Goal: Task Accomplishment & Management: Manage account settings

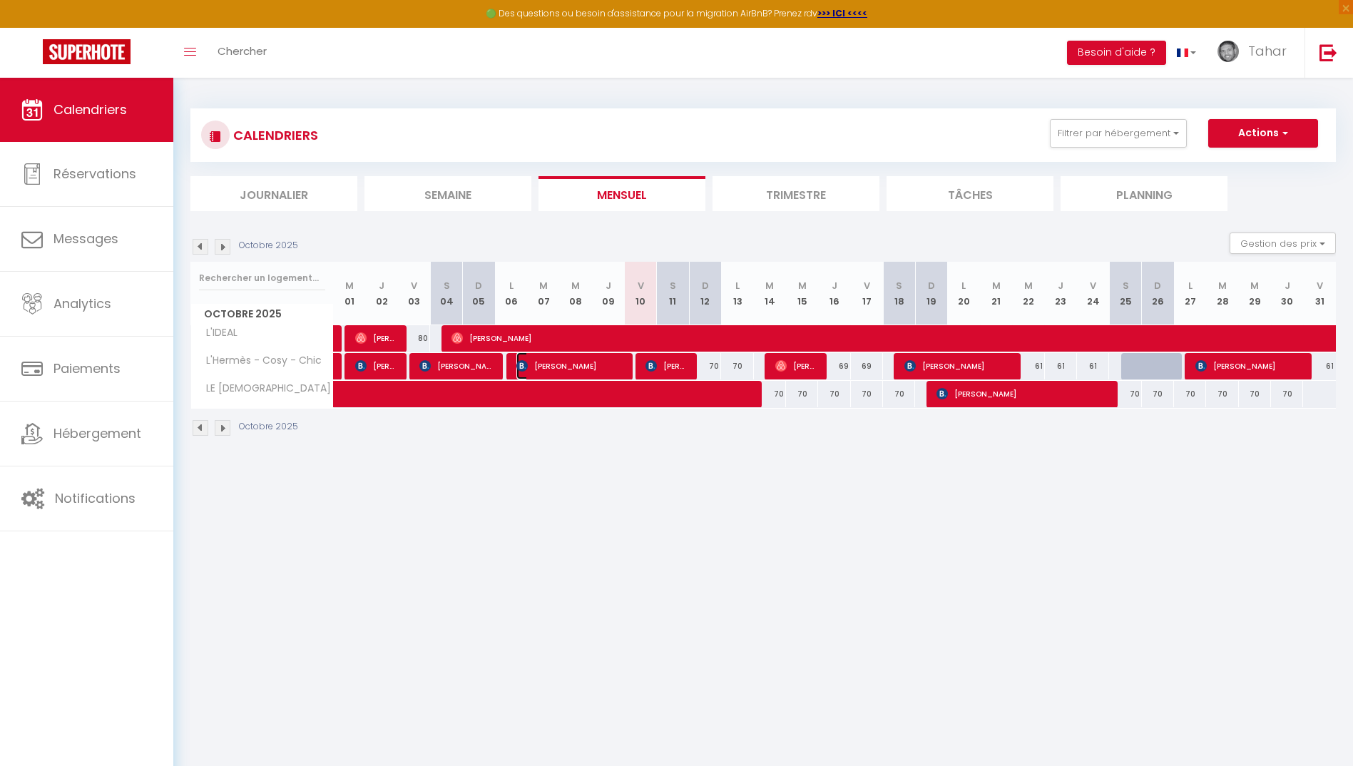
click at [598, 367] on span "[PERSON_NAME]" at bounding box center [569, 365] width 107 height 27
select select "OK"
select select "KO"
select select "0"
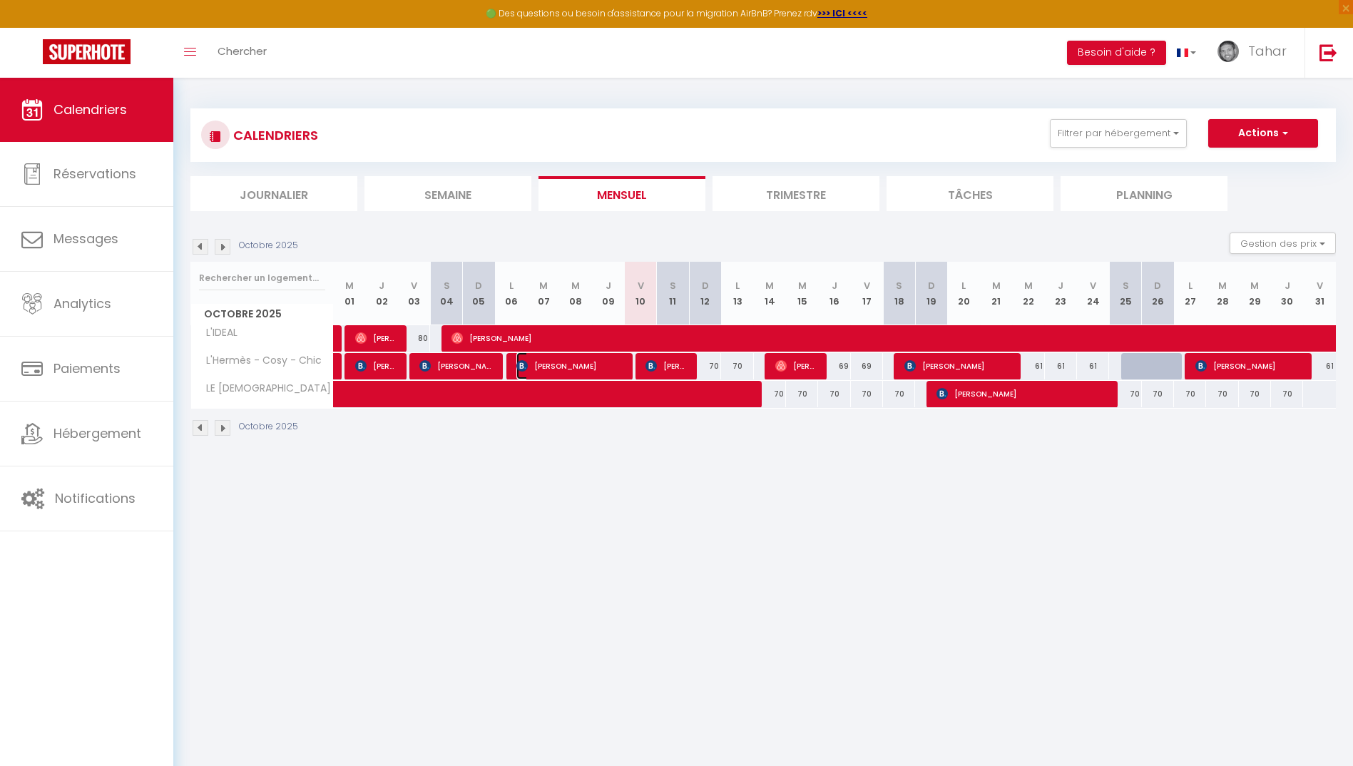
select select "1"
select select
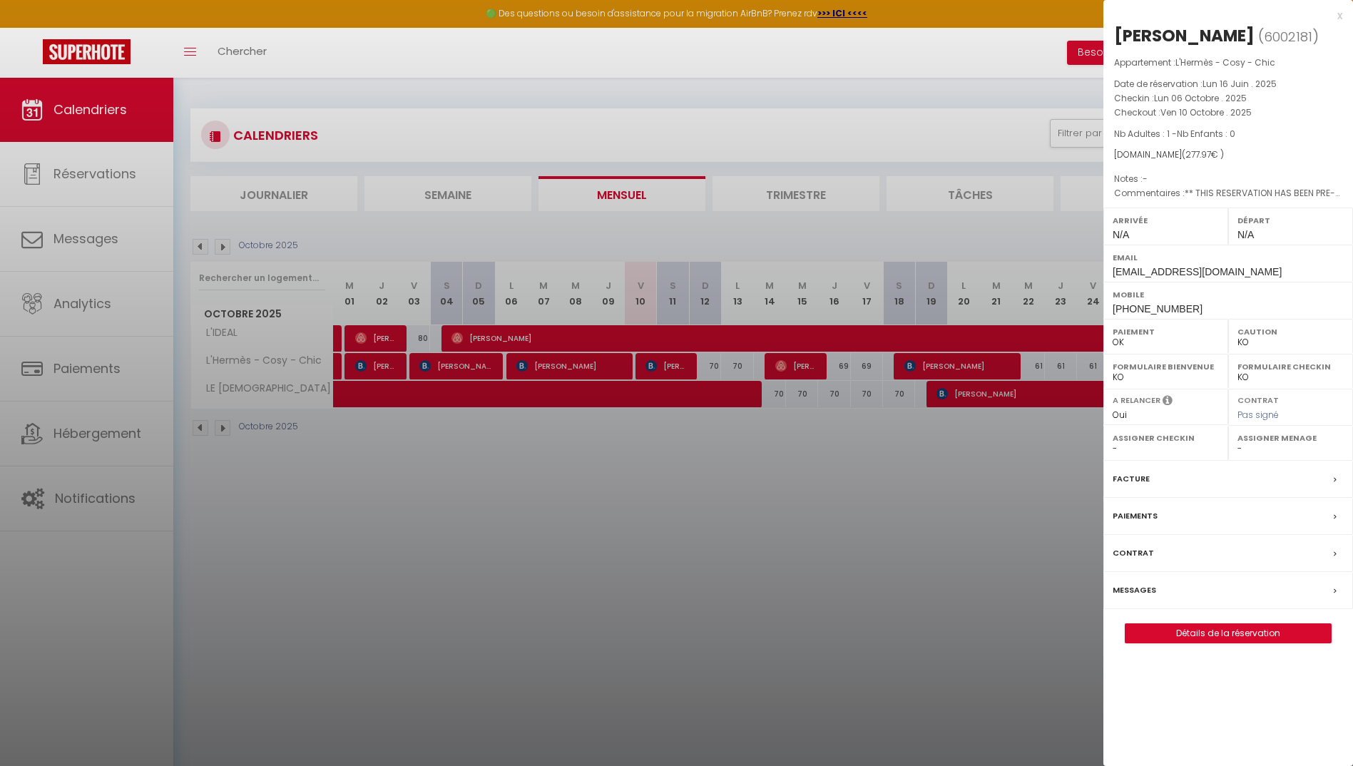
click at [593, 365] on div at bounding box center [676, 383] width 1353 height 766
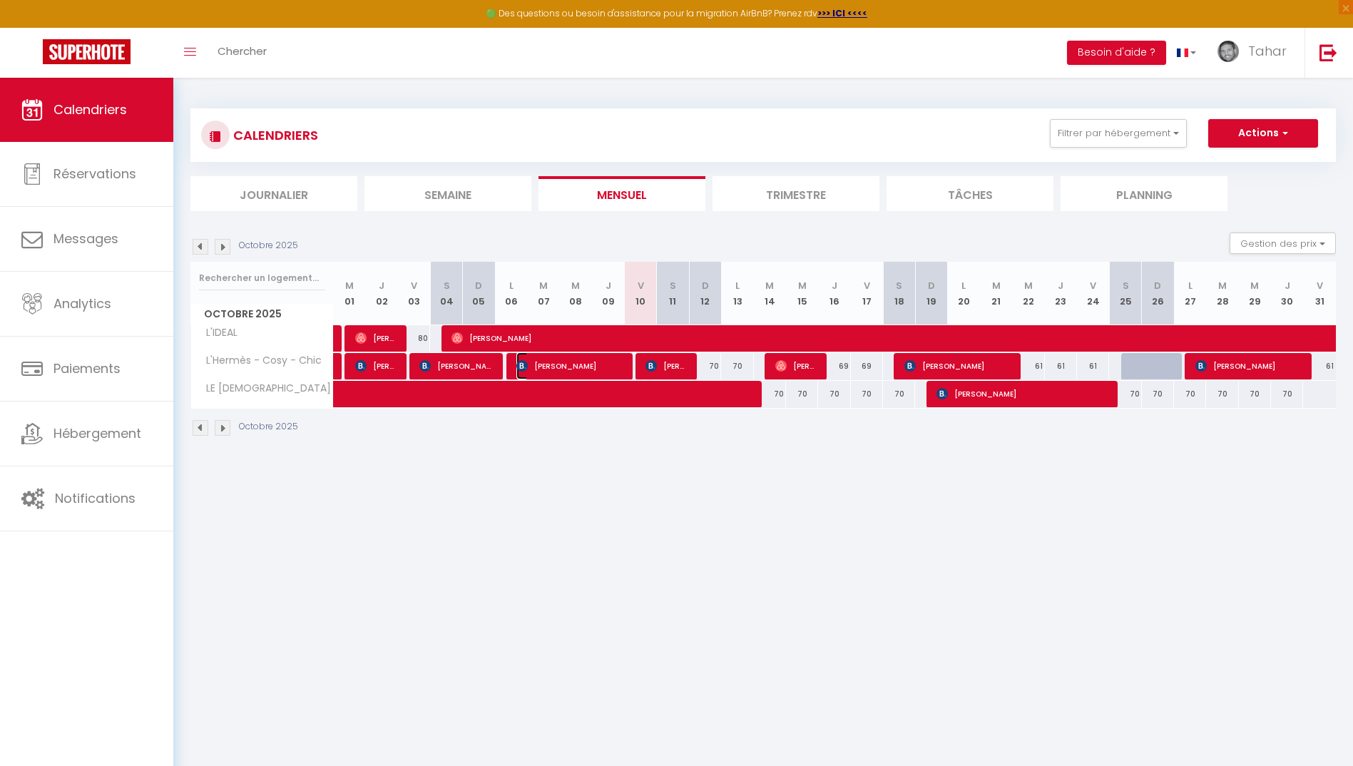
click at [593, 365] on span "[PERSON_NAME]" at bounding box center [569, 365] width 107 height 27
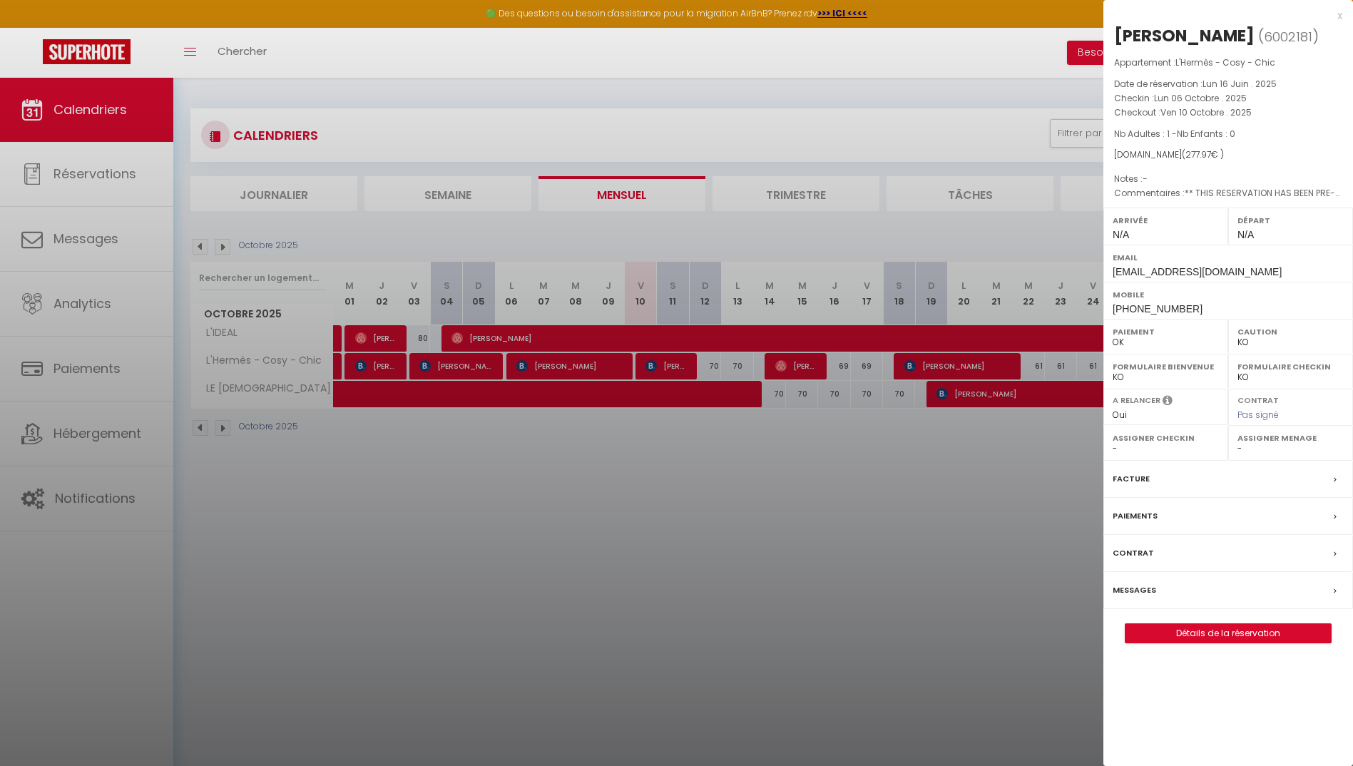
click at [1134, 481] on label "Facture" at bounding box center [1130, 478] width 37 height 15
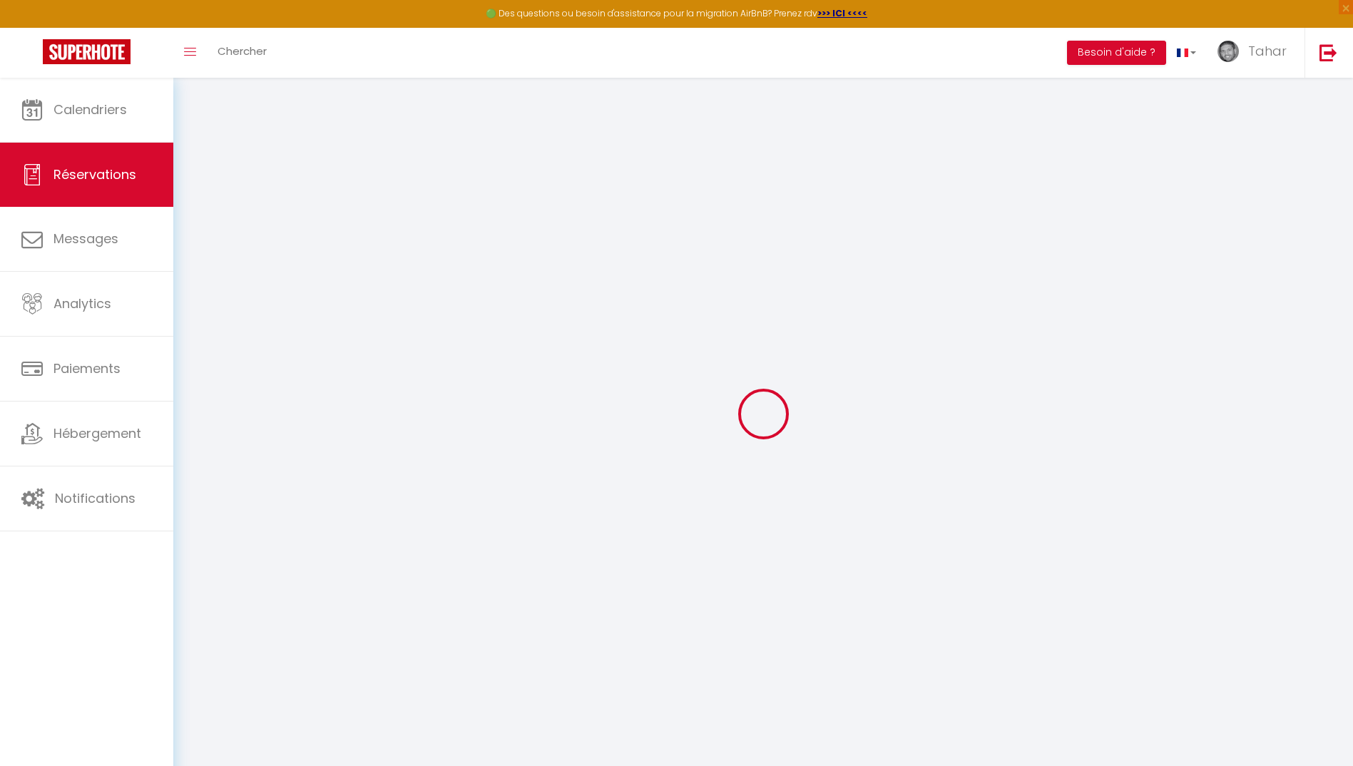
select select "cleaning"
select select "taxes"
select select
checkbox input "false"
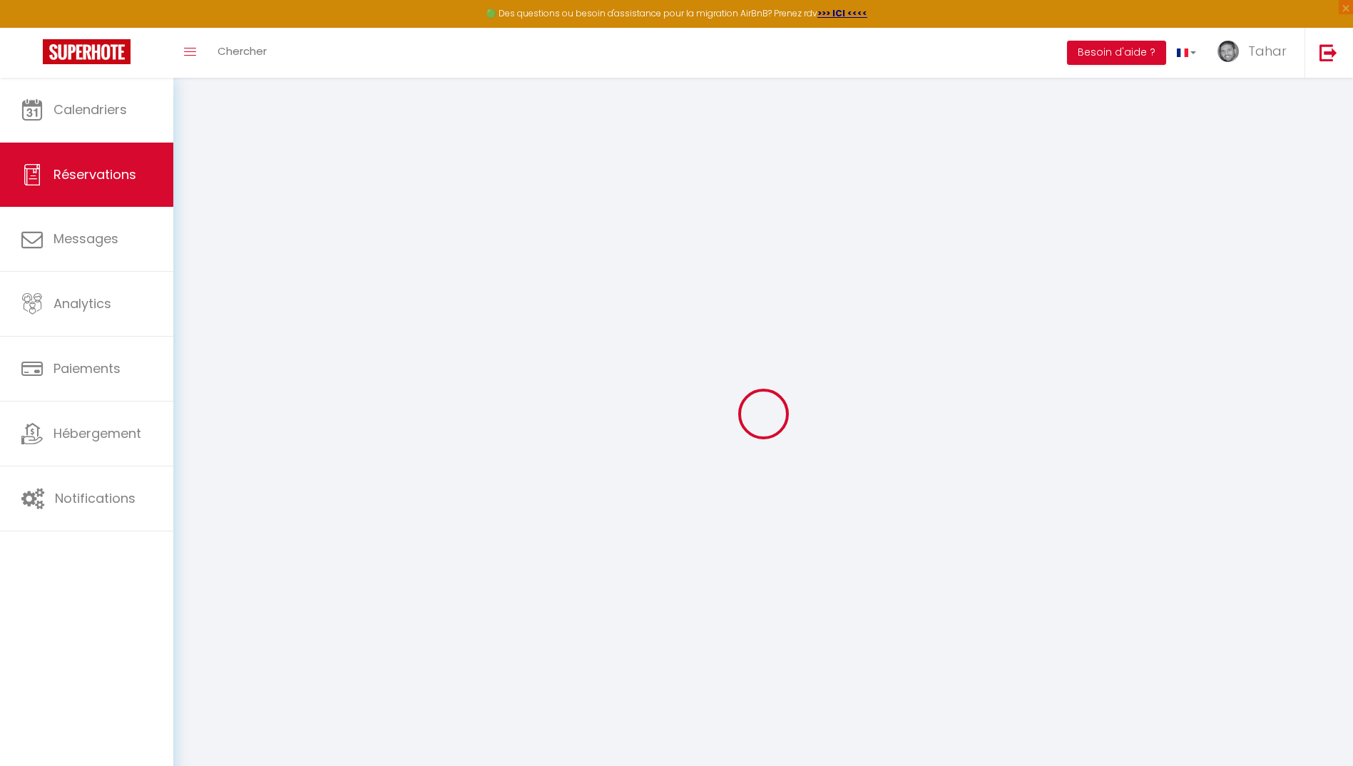
type textarea "** THIS RESERVATION HAS BEEN PRE-PAID ** Je voyage pour affaires et il est poss…"
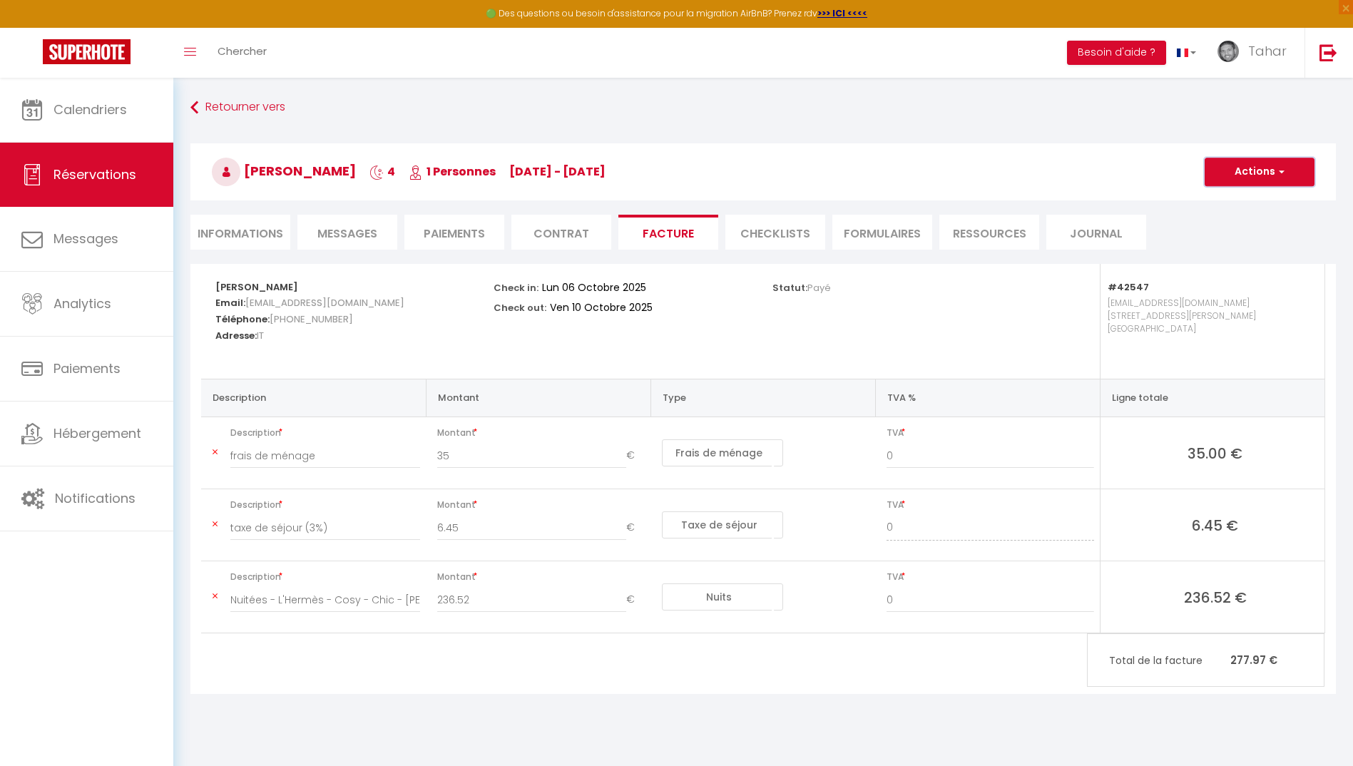
click at [1274, 170] on button "Actions" at bounding box center [1259, 172] width 110 height 29
click at [1221, 219] on link "Aperçu et éditer" at bounding box center [1249, 221] width 120 height 19
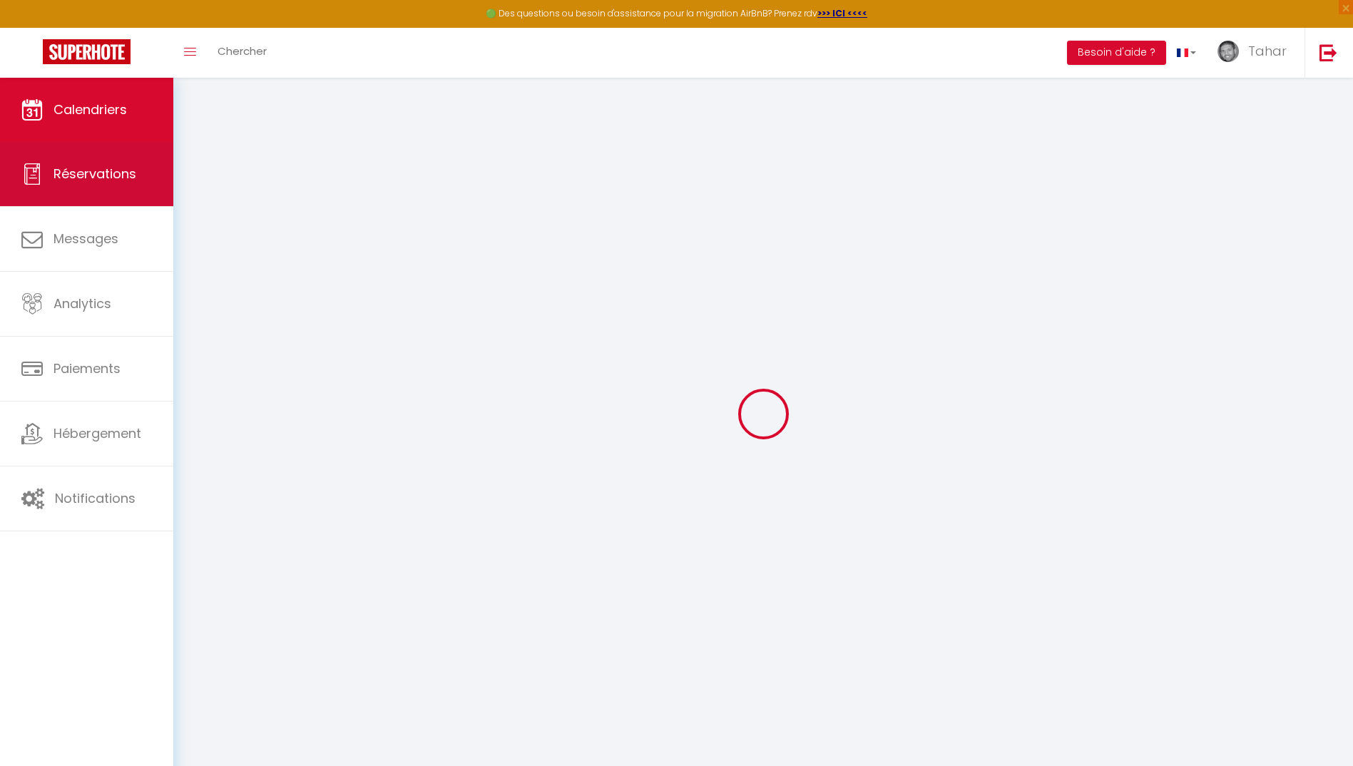
select select
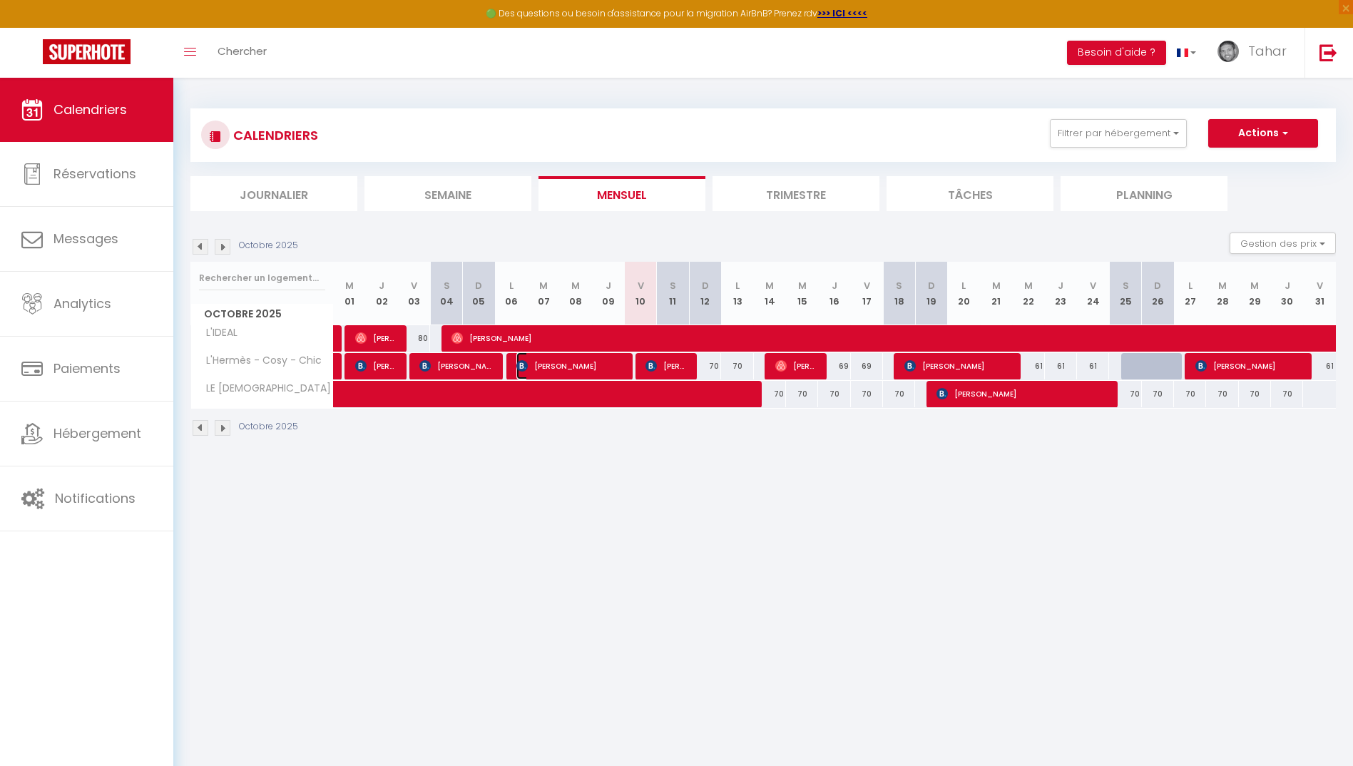
click at [567, 369] on span "[PERSON_NAME]" at bounding box center [569, 365] width 107 height 27
select select "OK"
select select "KO"
select select "0"
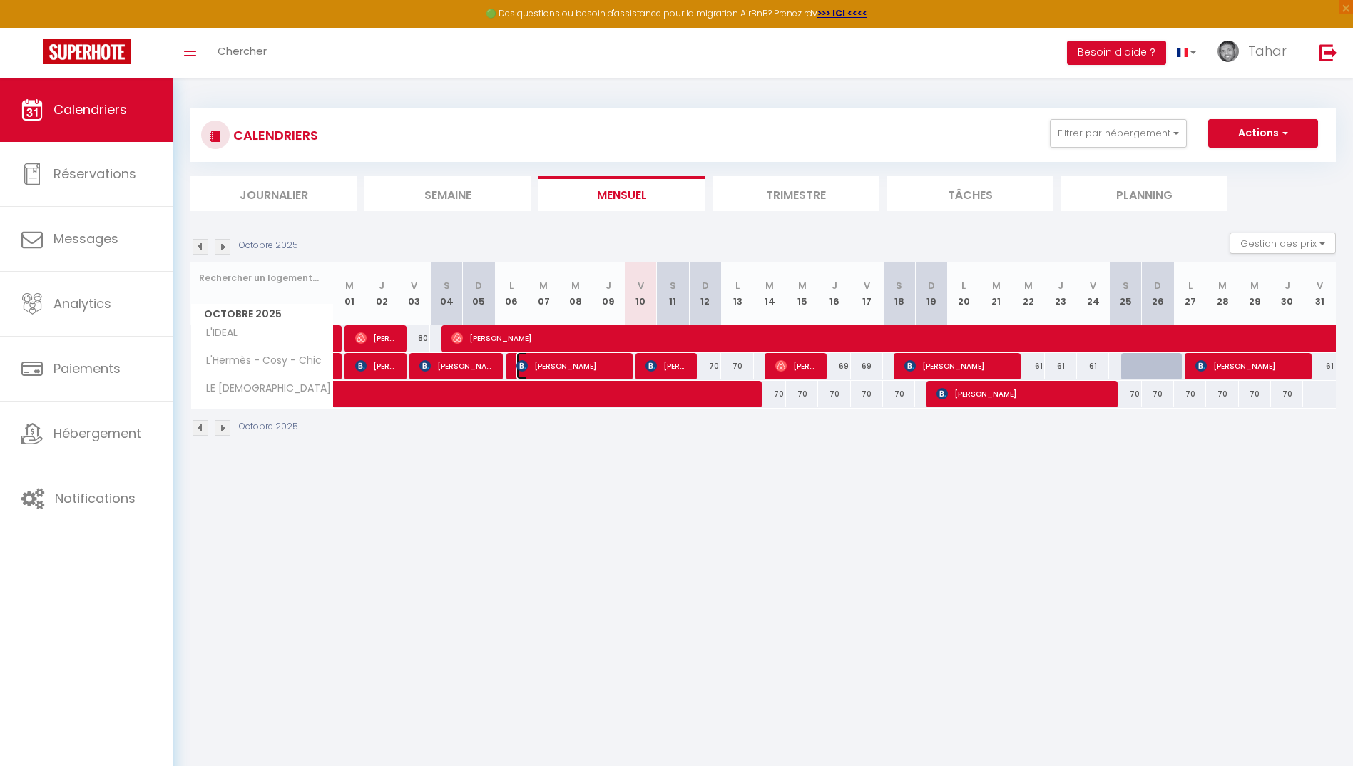
select select "1"
select select
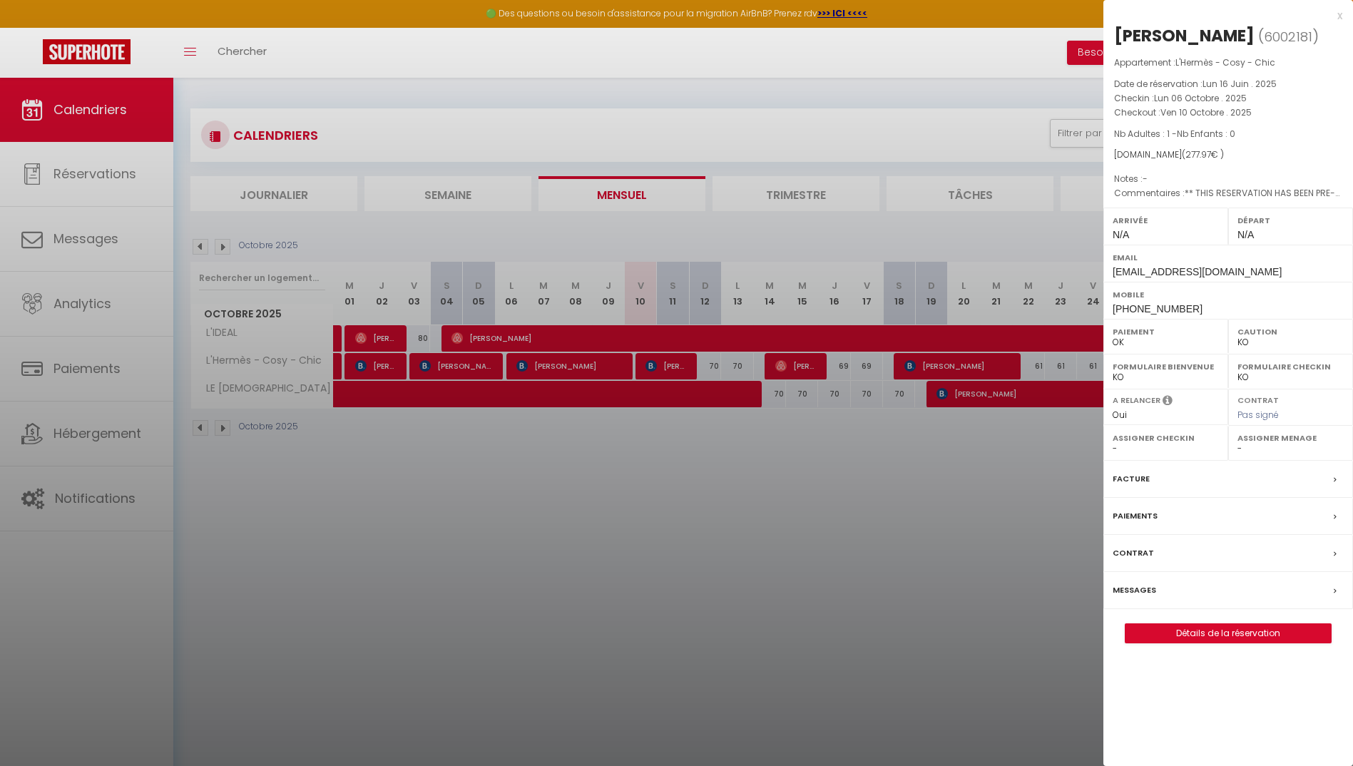
click at [891, 208] on div at bounding box center [676, 383] width 1353 height 766
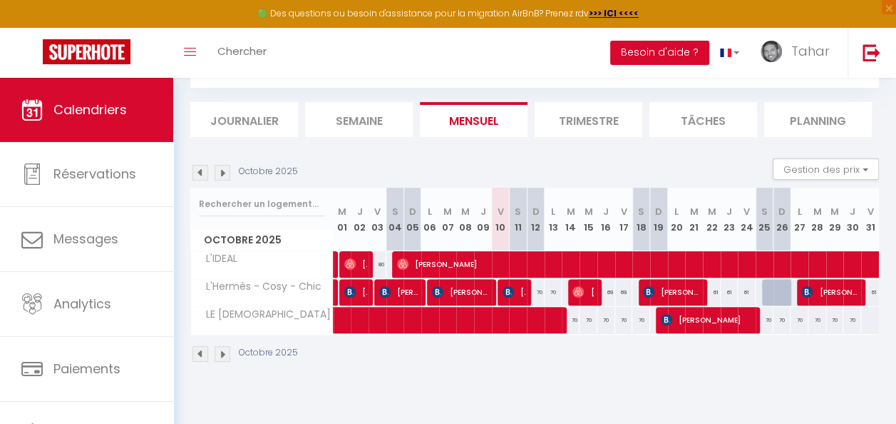
scroll to position [78, 0]
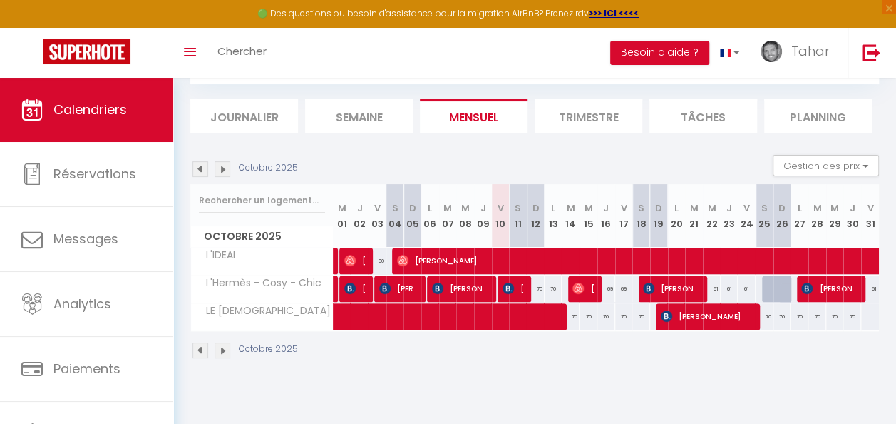
click at [586, 116] on li "Trimestre" at bounding box center [589, 115] width 108 height 35
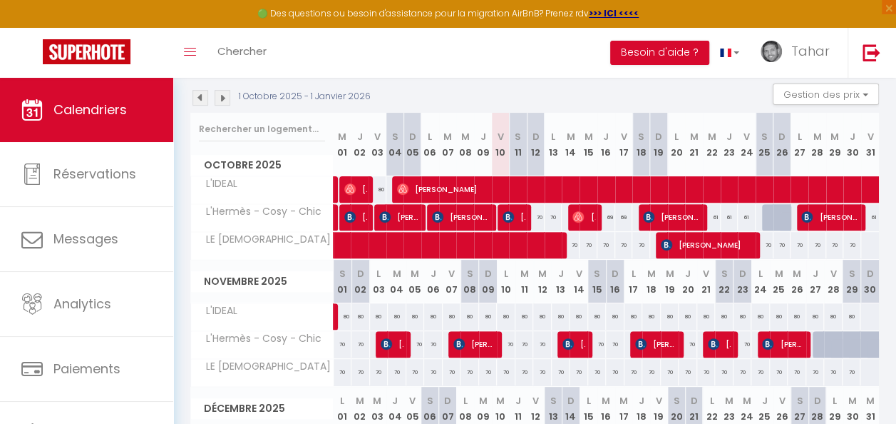
scroll to position [220, 0]
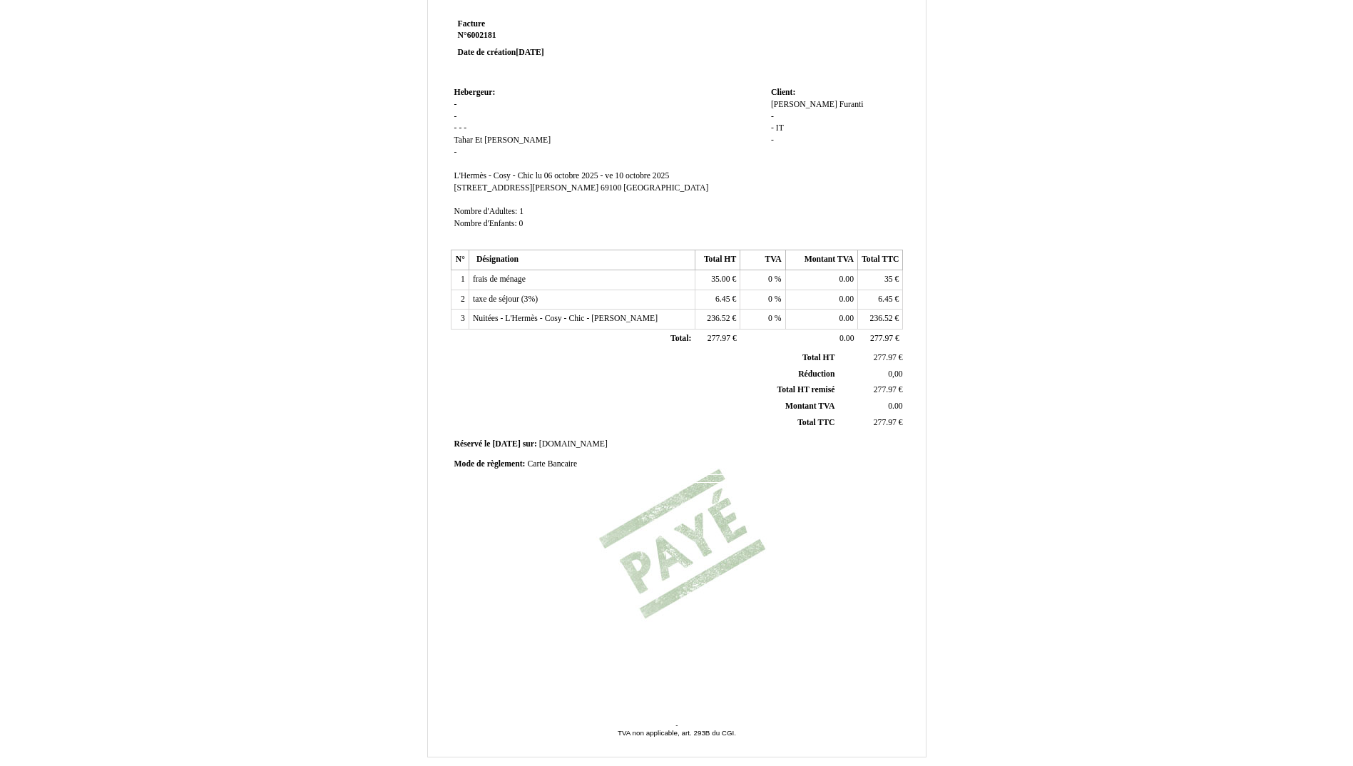
scroll to position [95, 0]
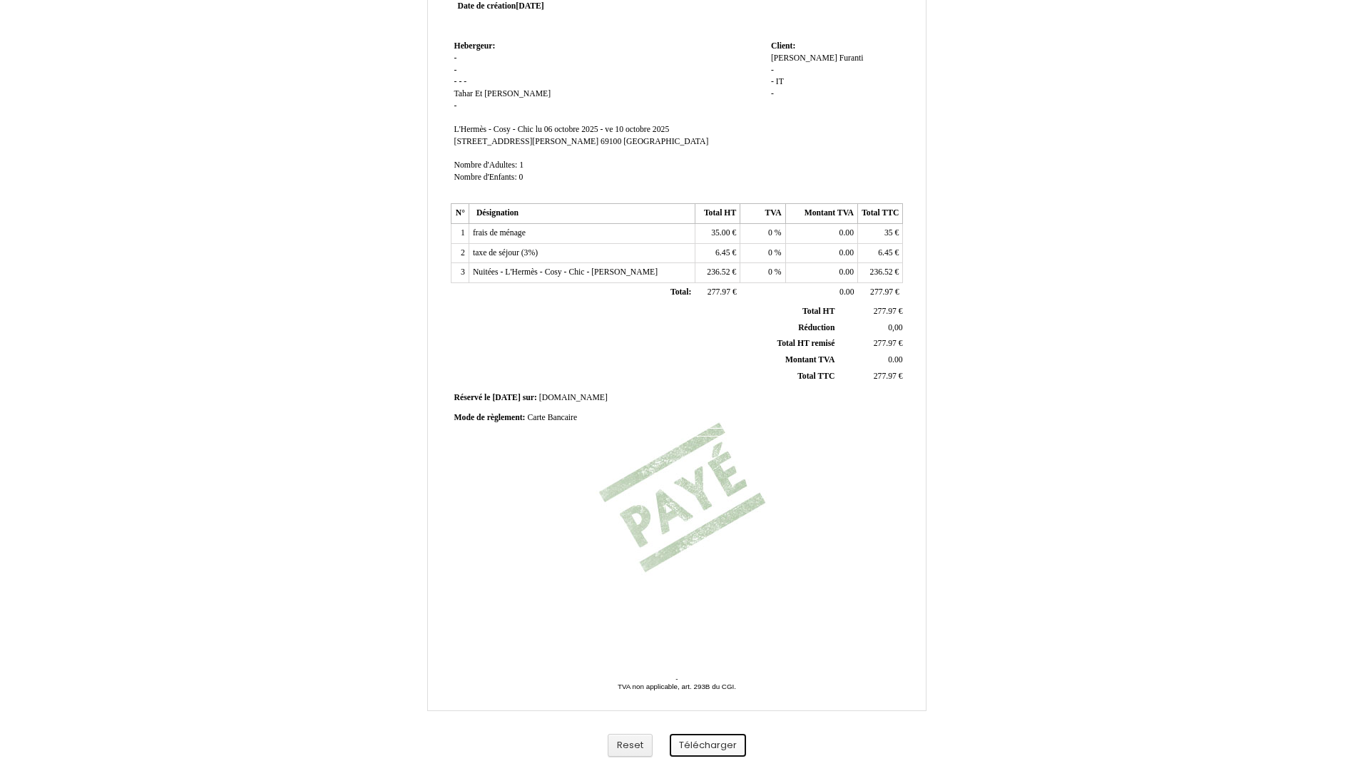
click at [695, 743] on button "Télécharger" at bounding box center [708, 746] width 76 height 24
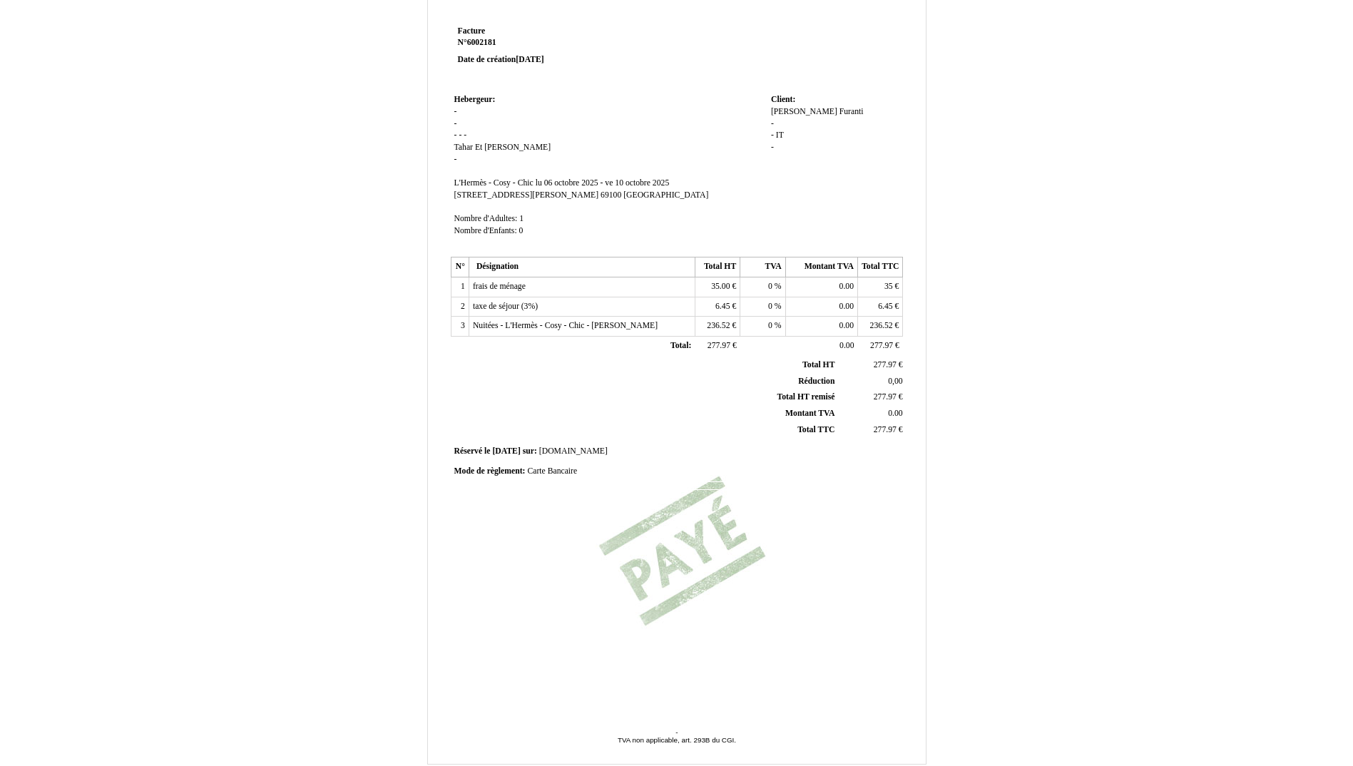
scroll to position [0, 0]
